Goal: Transaction & Acquisition: Purchase product/service

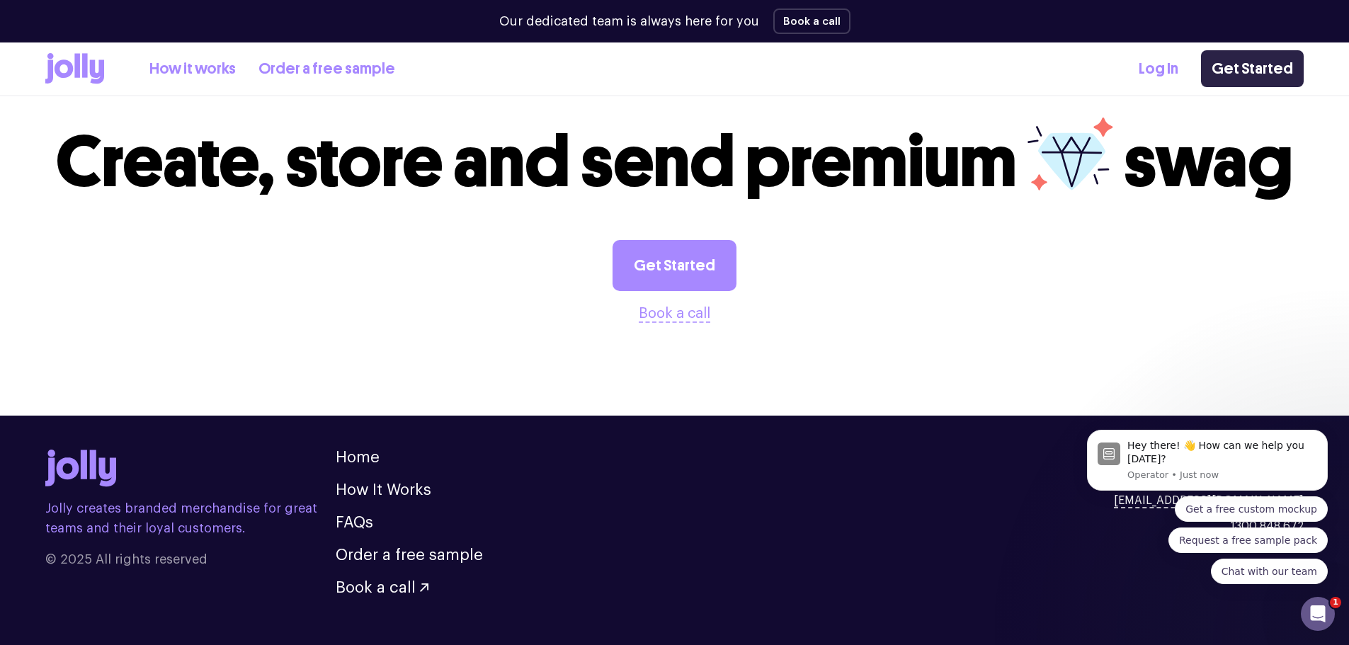
click at [1242, 71] on link "Get Started" at bounding box center [1252, 68] width 103 height 37
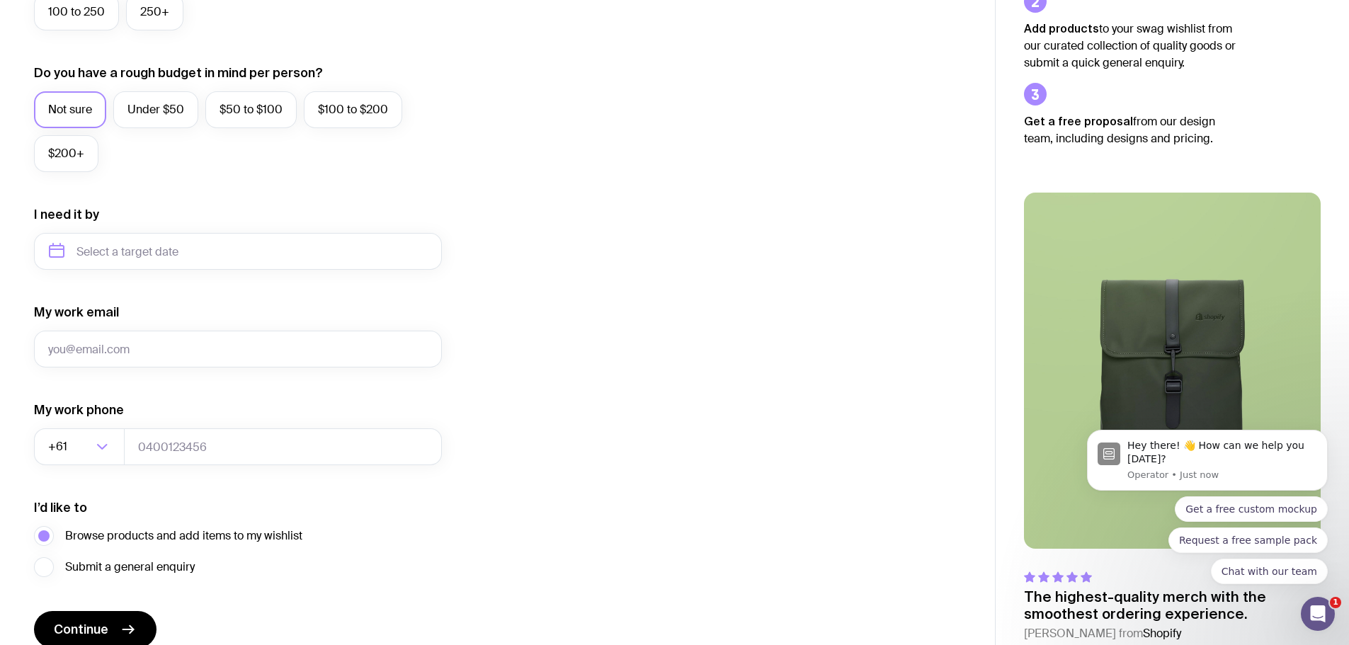
scroll to position [559, 0]
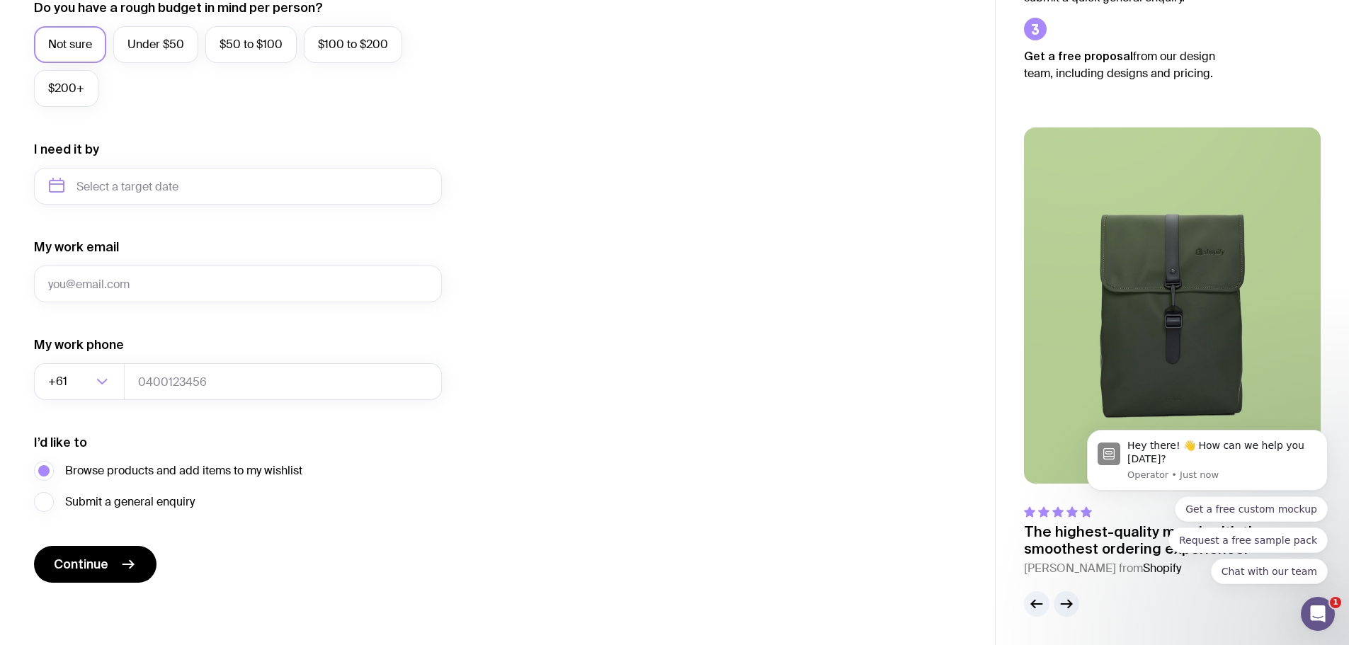
click at [1154, 270] on img at bounding box center [1172, 305] width 297 height 356
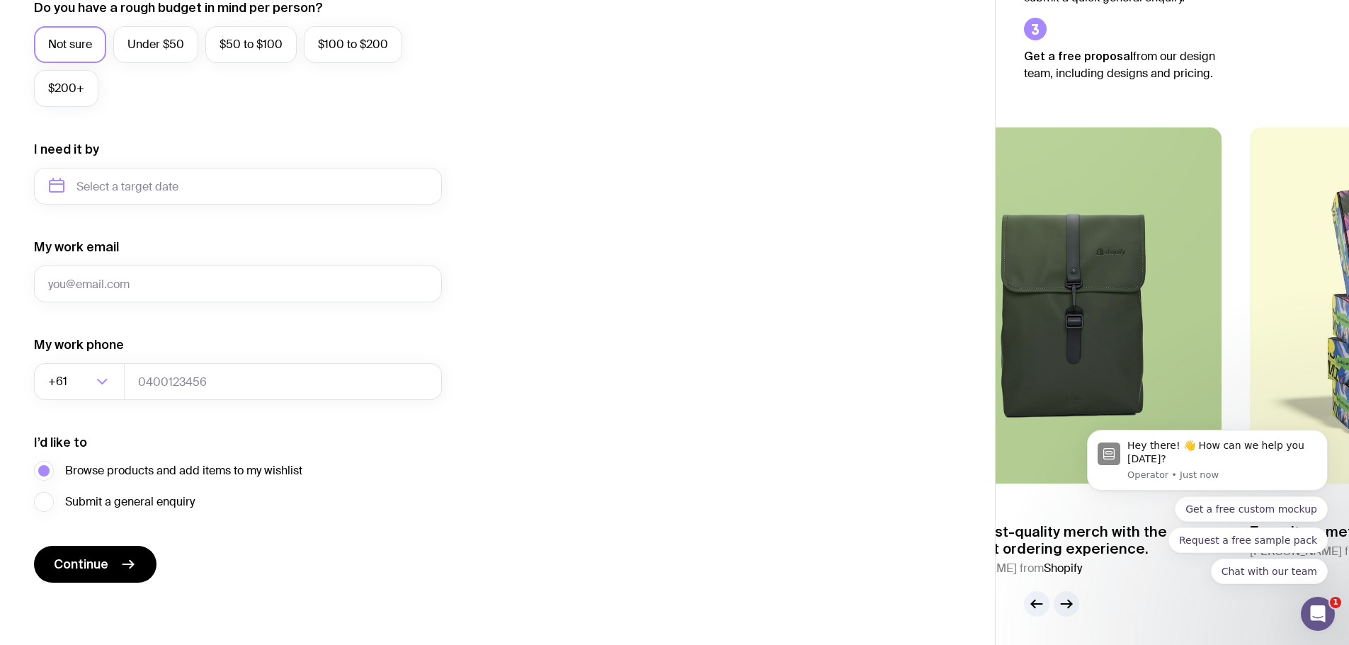
drag, startPoint x: 1175, startPoint y: 319, endPoint x: 1083, endPoint y: 243, distance: 119.1
click at [1074, 253] on img at bounding box center [1073, 305] width 297 height 356
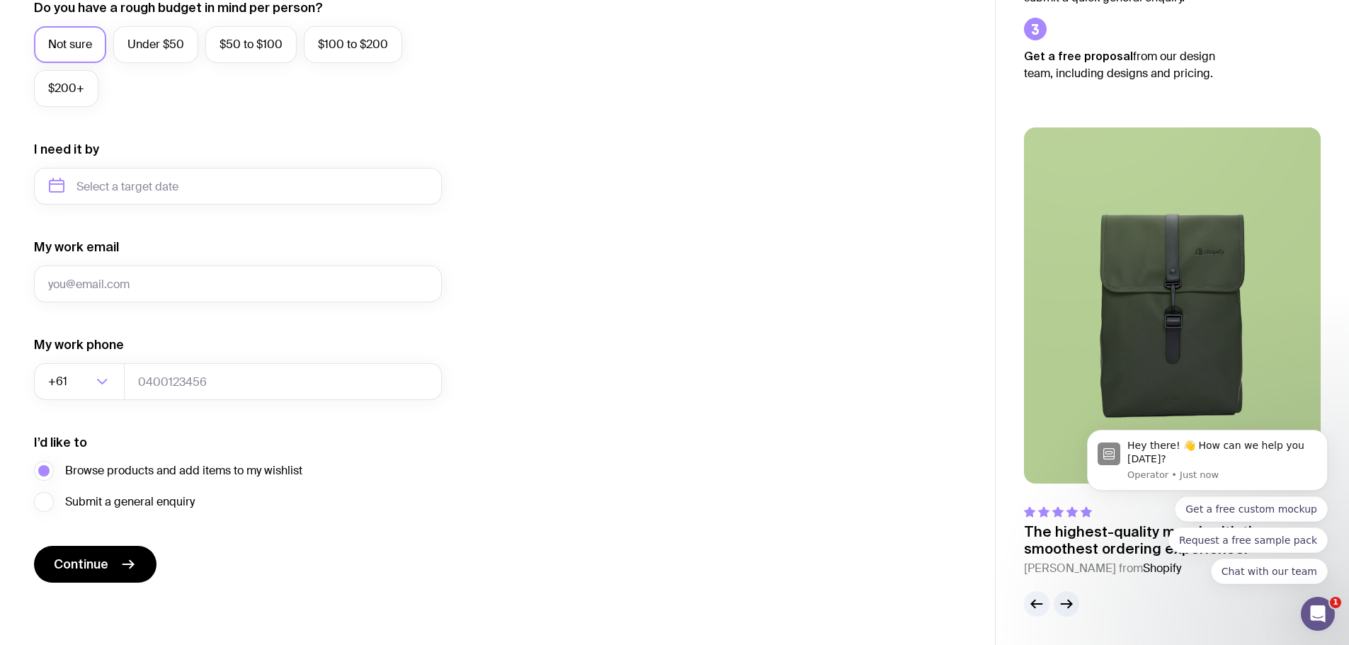
click at [1082, 547] on div "Hey there! 👋 How can we help you today? Operator • Just now Get a free custom m…" at bounding box center [1207, 495] width 261 height 177
click html "Hey there! 👋 How can we help you today? Operator • Just now Get a free custom m…"
drag, startPoint x: 1151, startPoint y: 278, endPoint x: 1039, endPoint y: 280, distance: 111.9
click at [1144, 278] on img at bounding box center [1172, 305] width 297 height 356
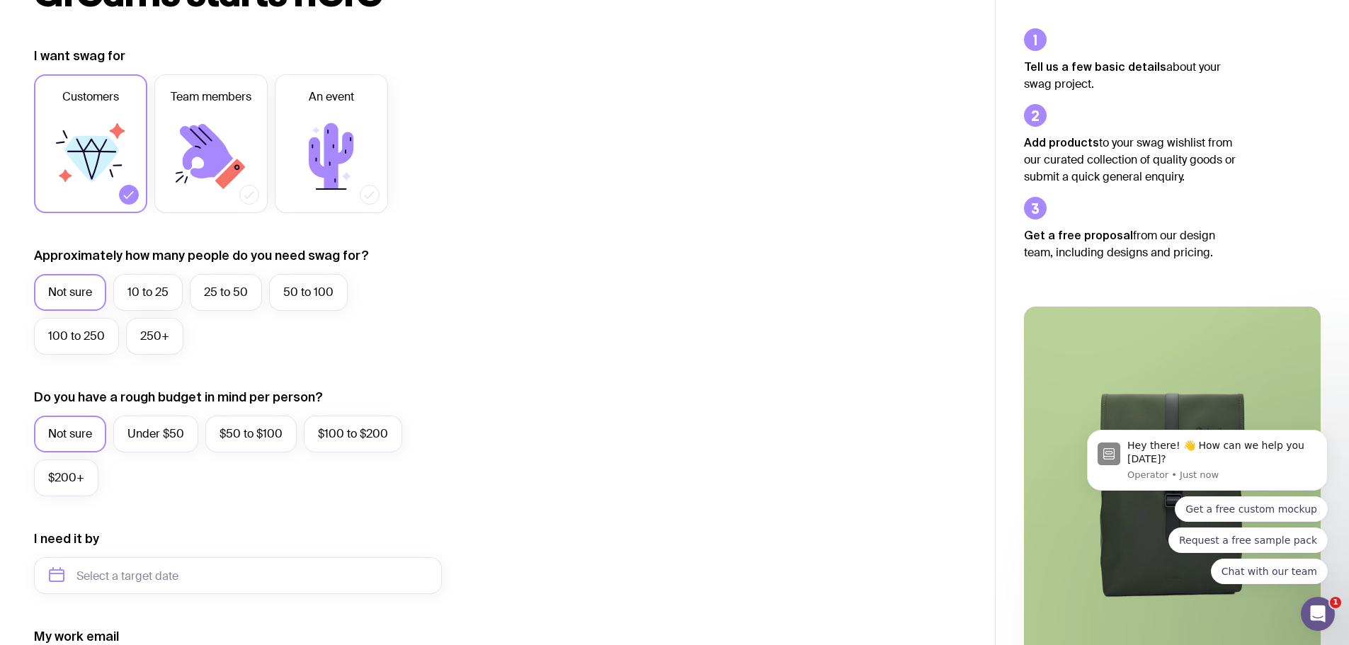
scroll to position [0, 0]
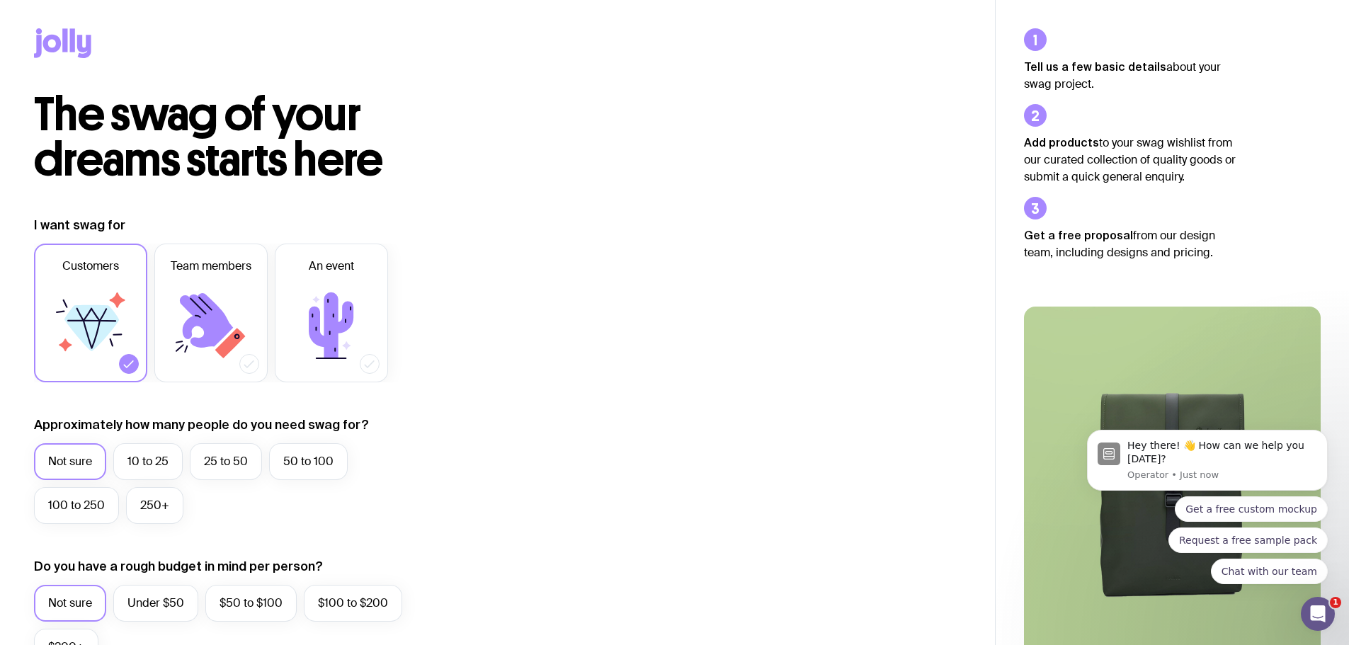
click at [70, 42] on icon at bounding box center [72, 39] width 5 height 23
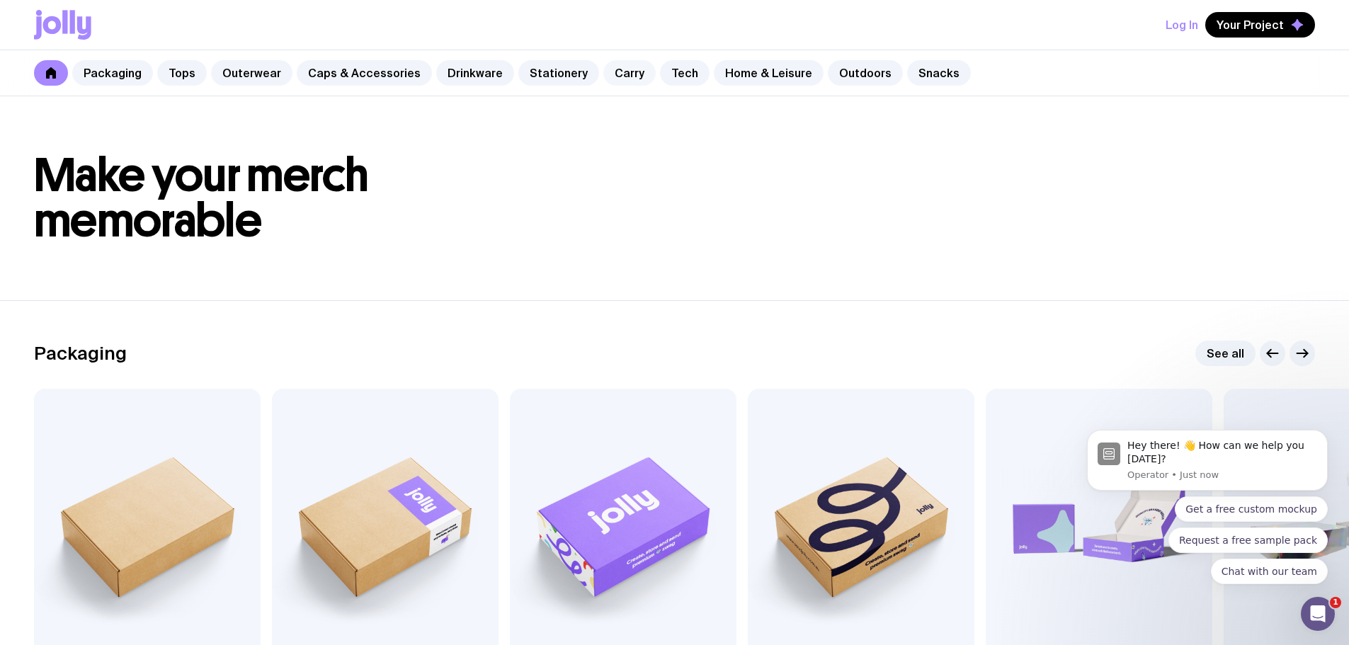
click at [618, 78] on link "Carry" at bounding box center [629, 72] width 52 height 25
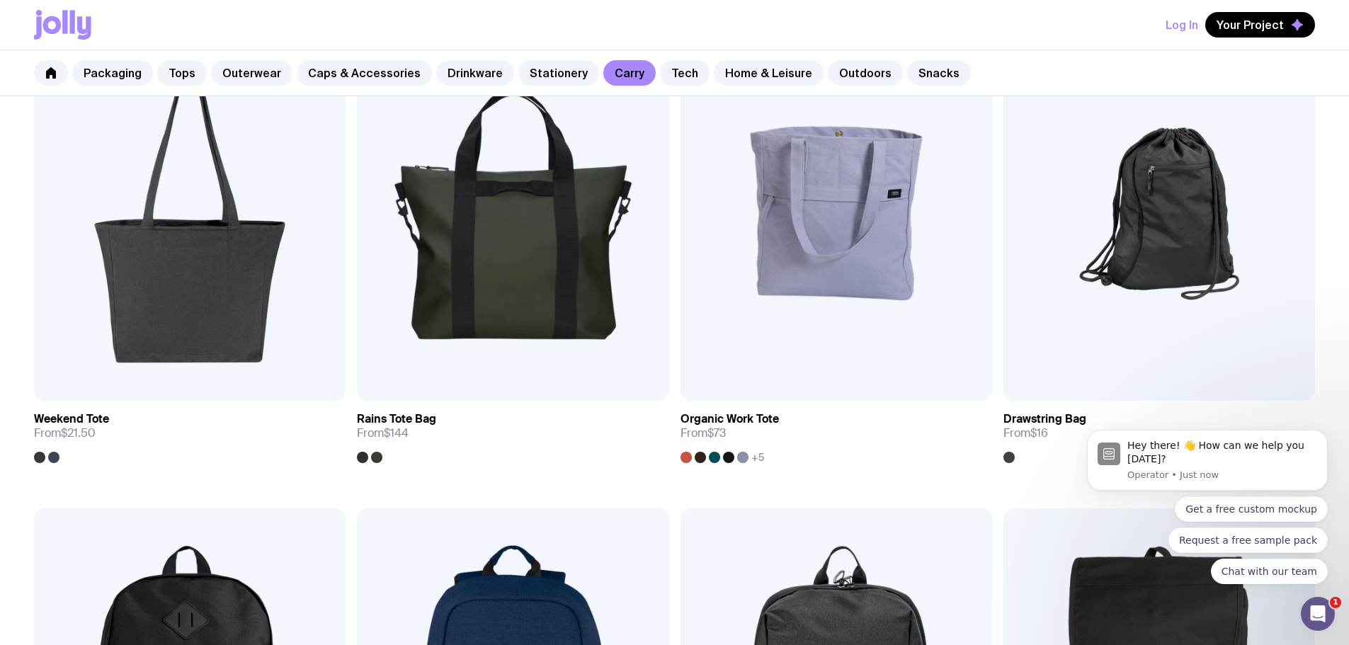
scroll to position [850, 0]
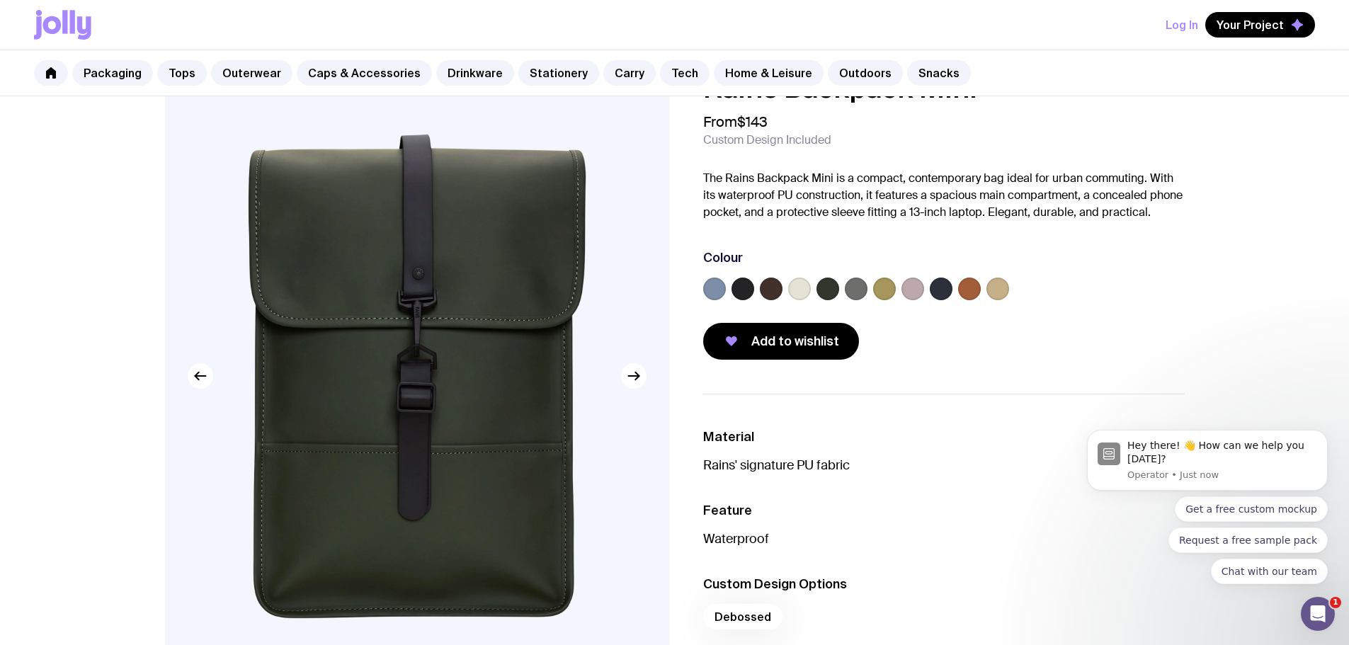
scroll to position [71, 0]
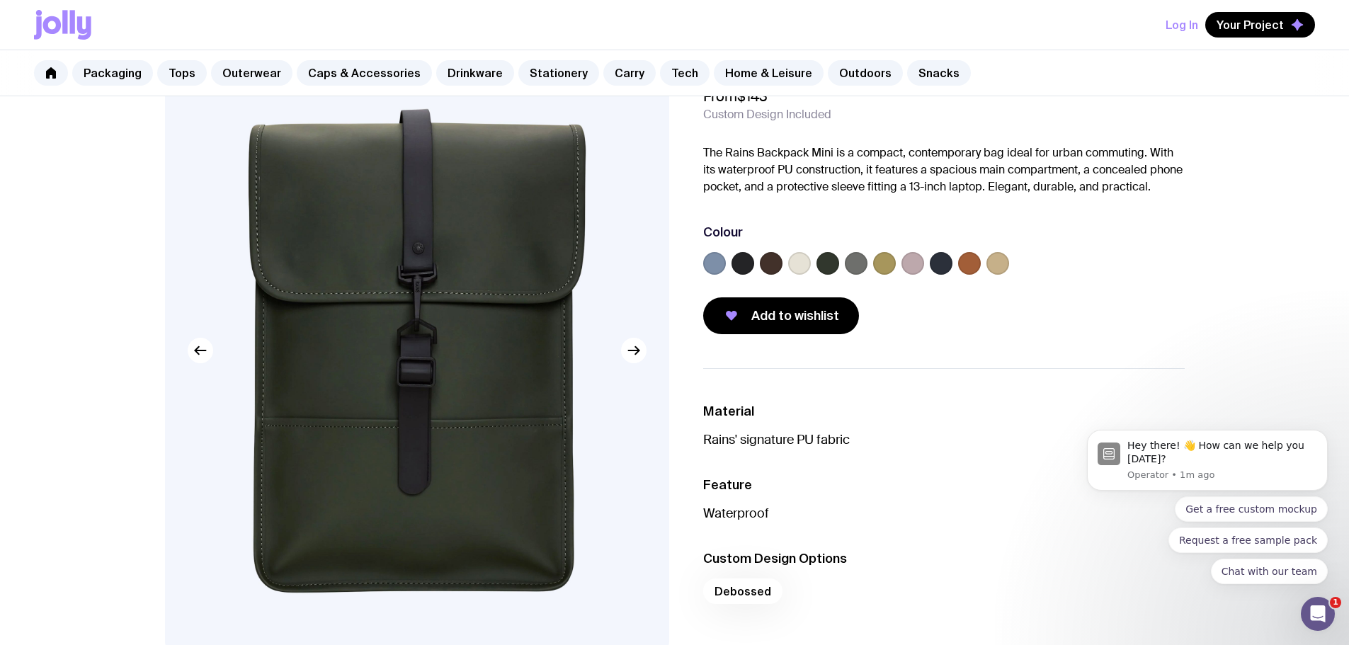
click at [825, 265] on label at bounding box center [827, 263] width 23 height 23
click at [0, 0] on input "radio" at bounding box center [0, 0] width 0 height 0
click at [862, 265] on label at bounding box center [856, 263] width 23 height 23
click at [0, 0] on input "radio" at bounding box center [0, 0] width 0 height 0
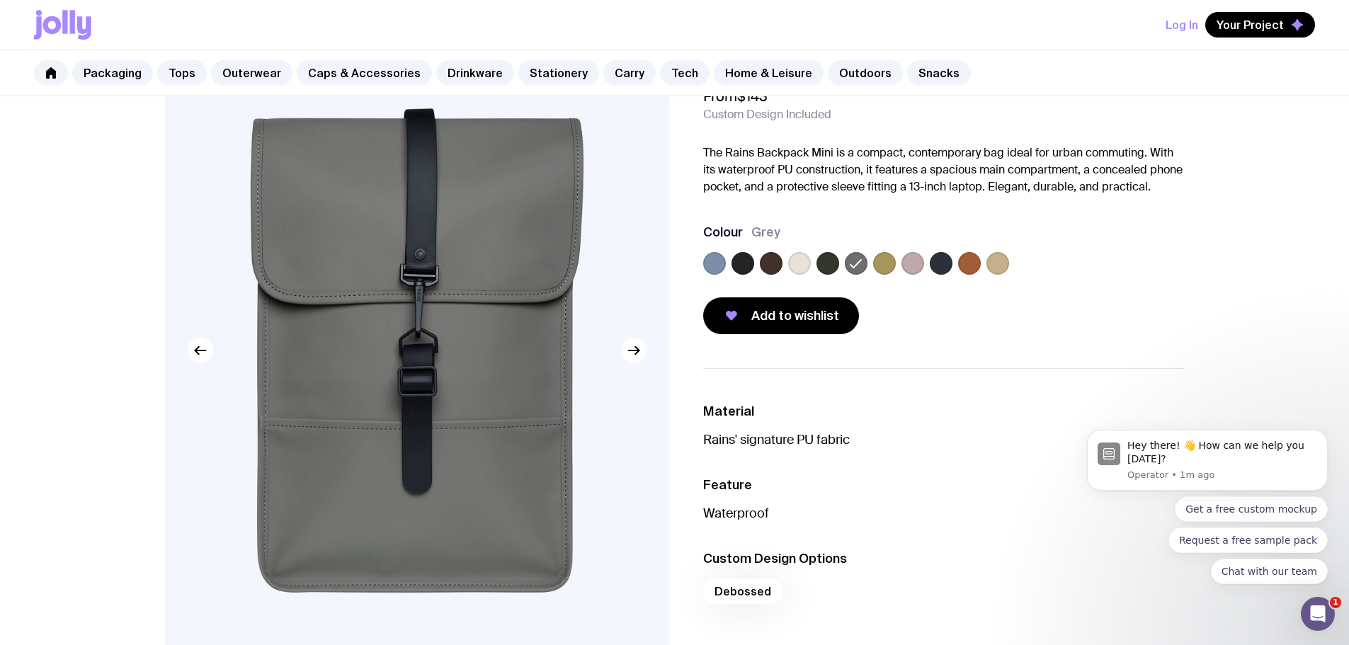
click at [907, 270] on label at bounding box center [912, 263] width 23 height 23
click at [0, 0] on input "radio" at bounding box center [0, 0] width 0 height 0
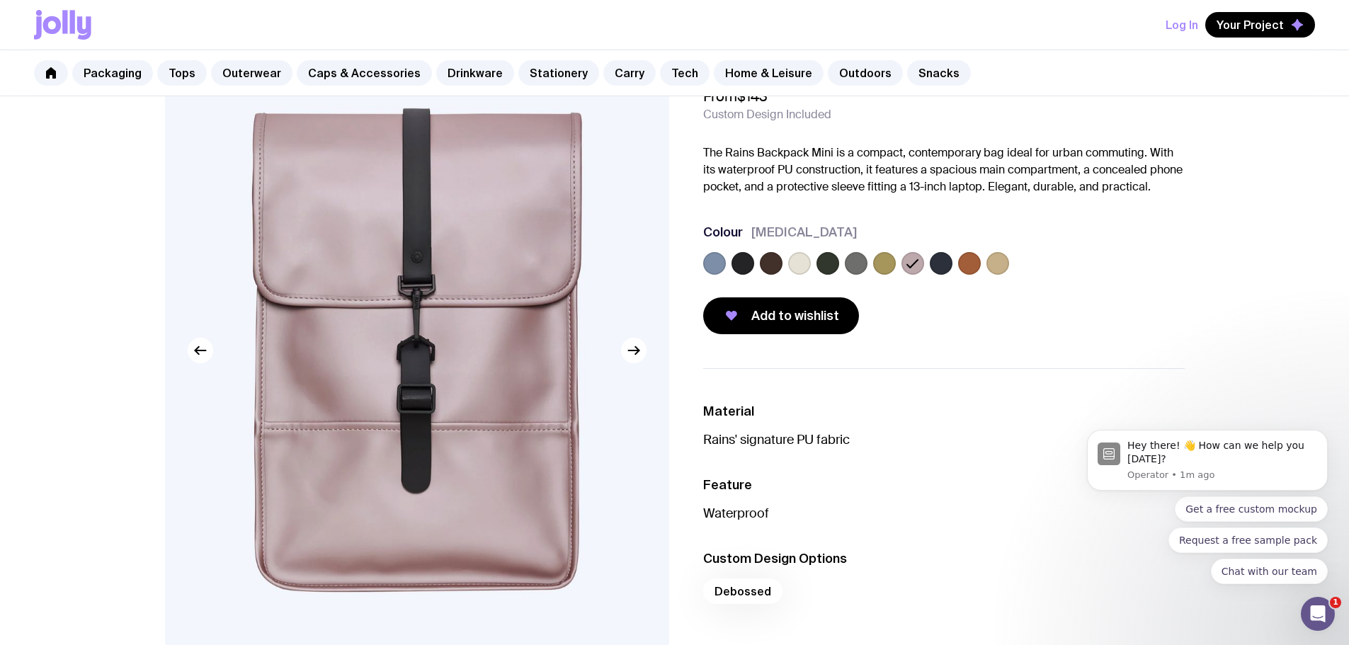
click at [956, 267] on div at bounding box center [943, 266] width 481 height 28
click at [992, 265] on label at bounding box center [997, 263] width 23 height 23
click at [0, 0] on input "radio" at bounding box center [0, 0] width 0 height 0
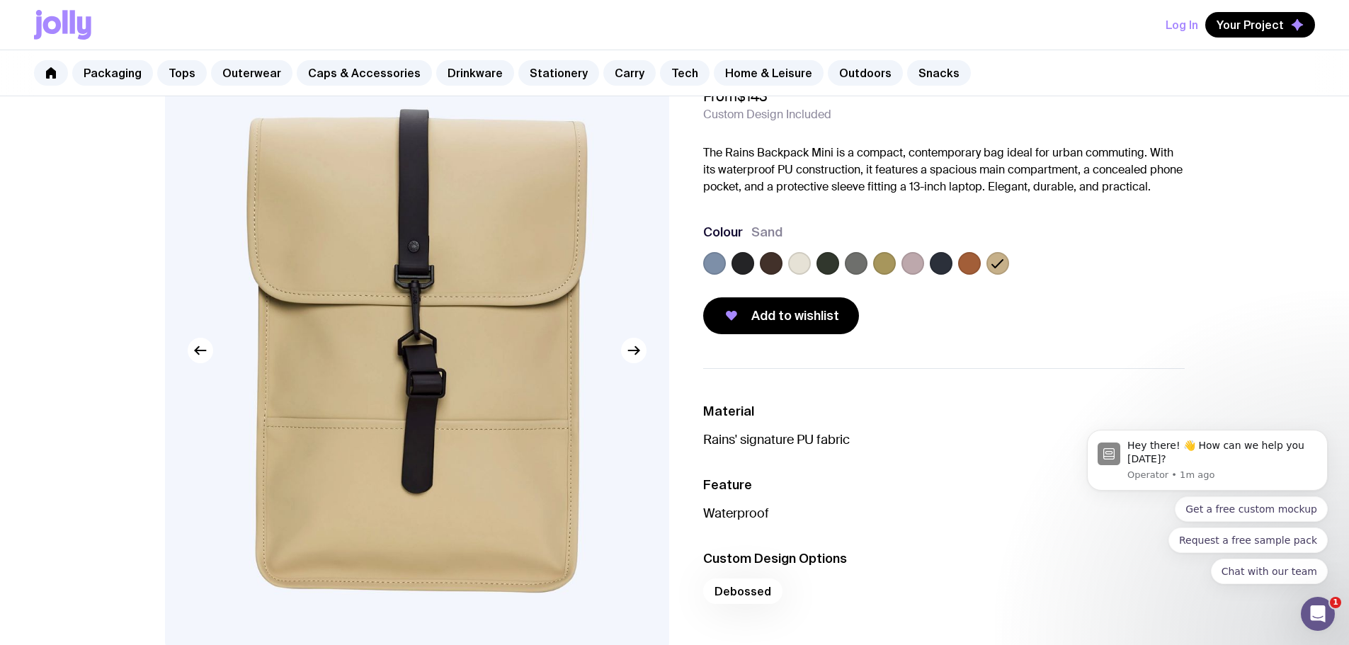
click at [834, 266] on label at bounding box center [827, 263] width 23 height 23
click at [0, 0] on input "radio" at bounding box center [0, 0] width 0 height 0
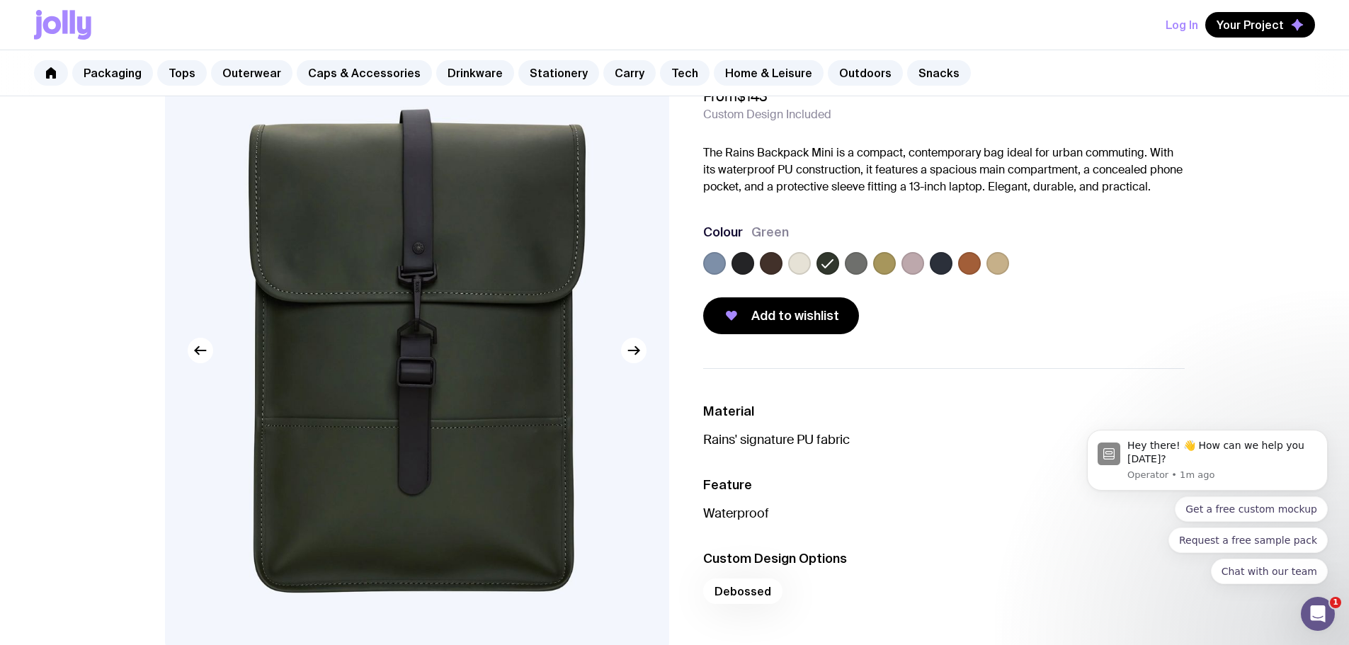
scroll to position [142, 0]
